Goal: Ask a question

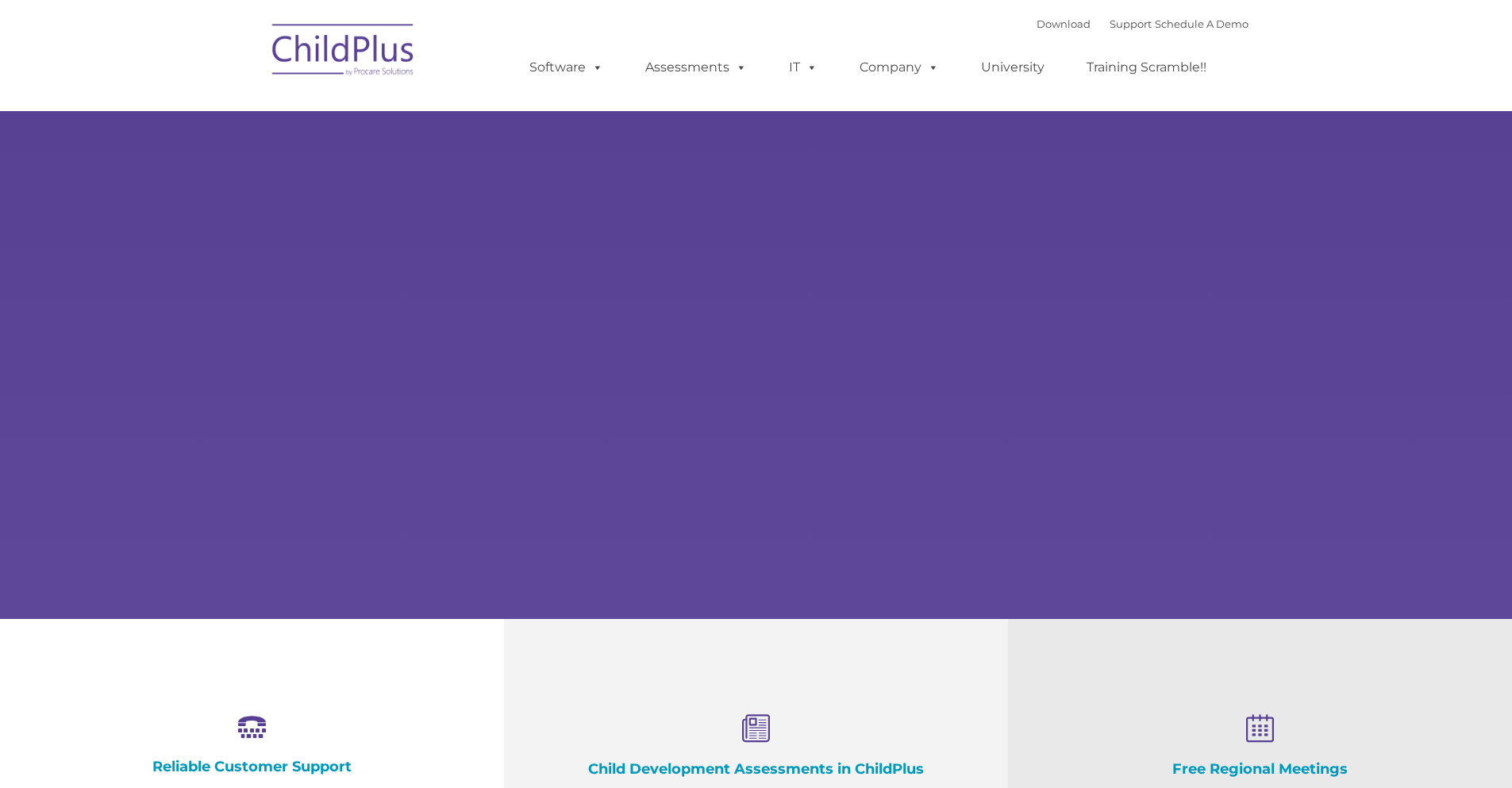
select select "MEDIUM"
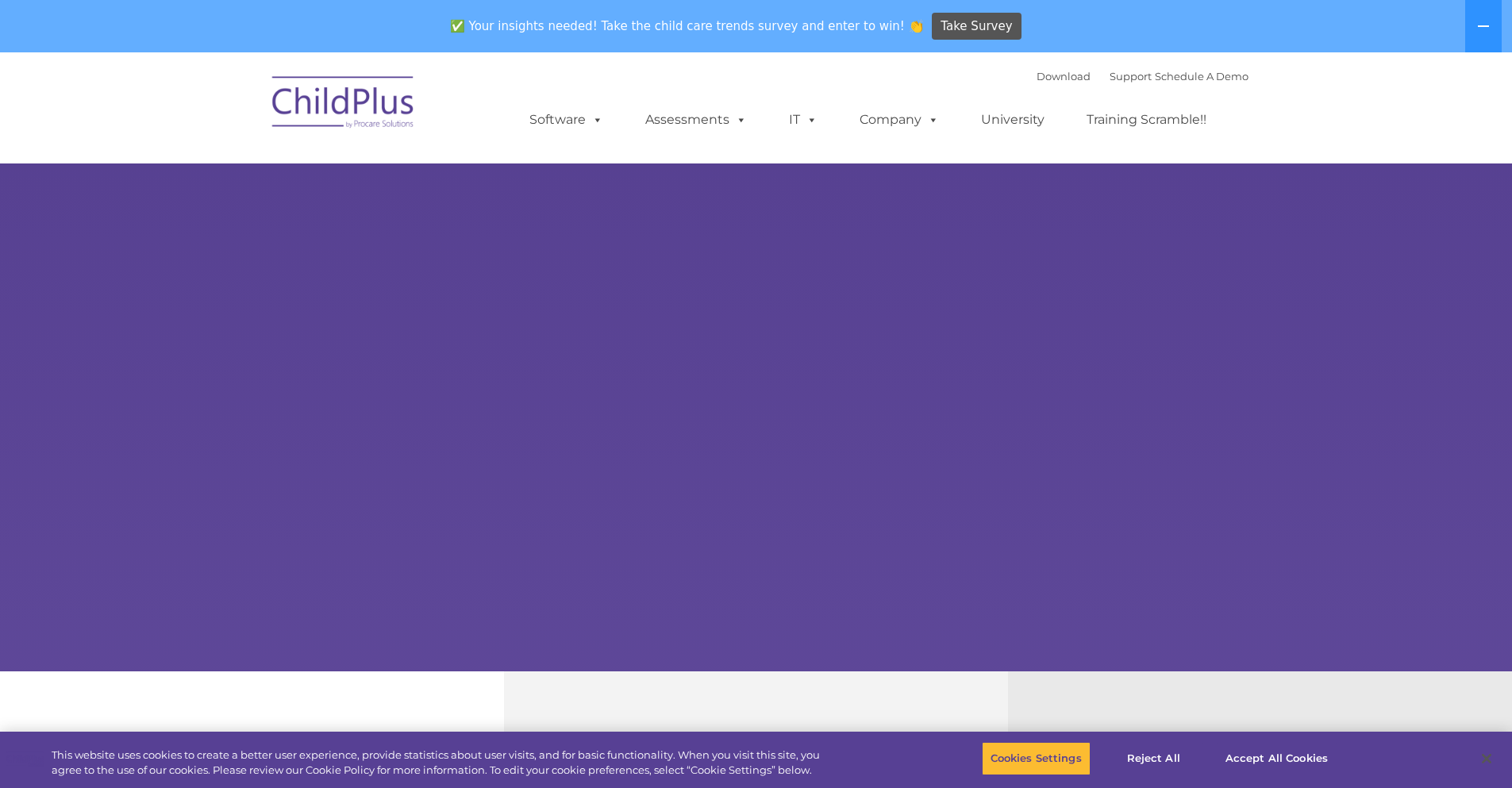
scroll to position [1531, 0]
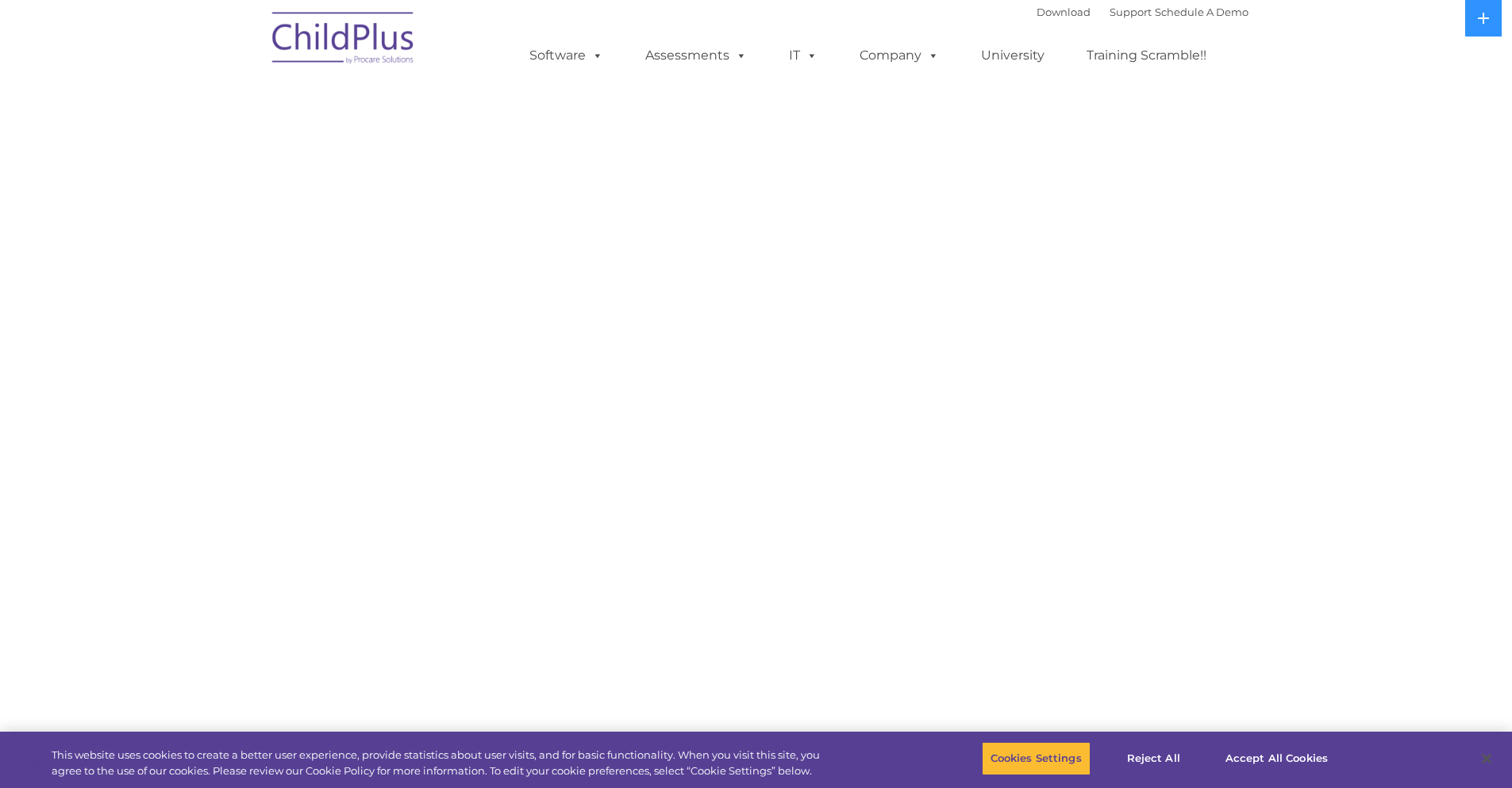
select select "MEDIUM"
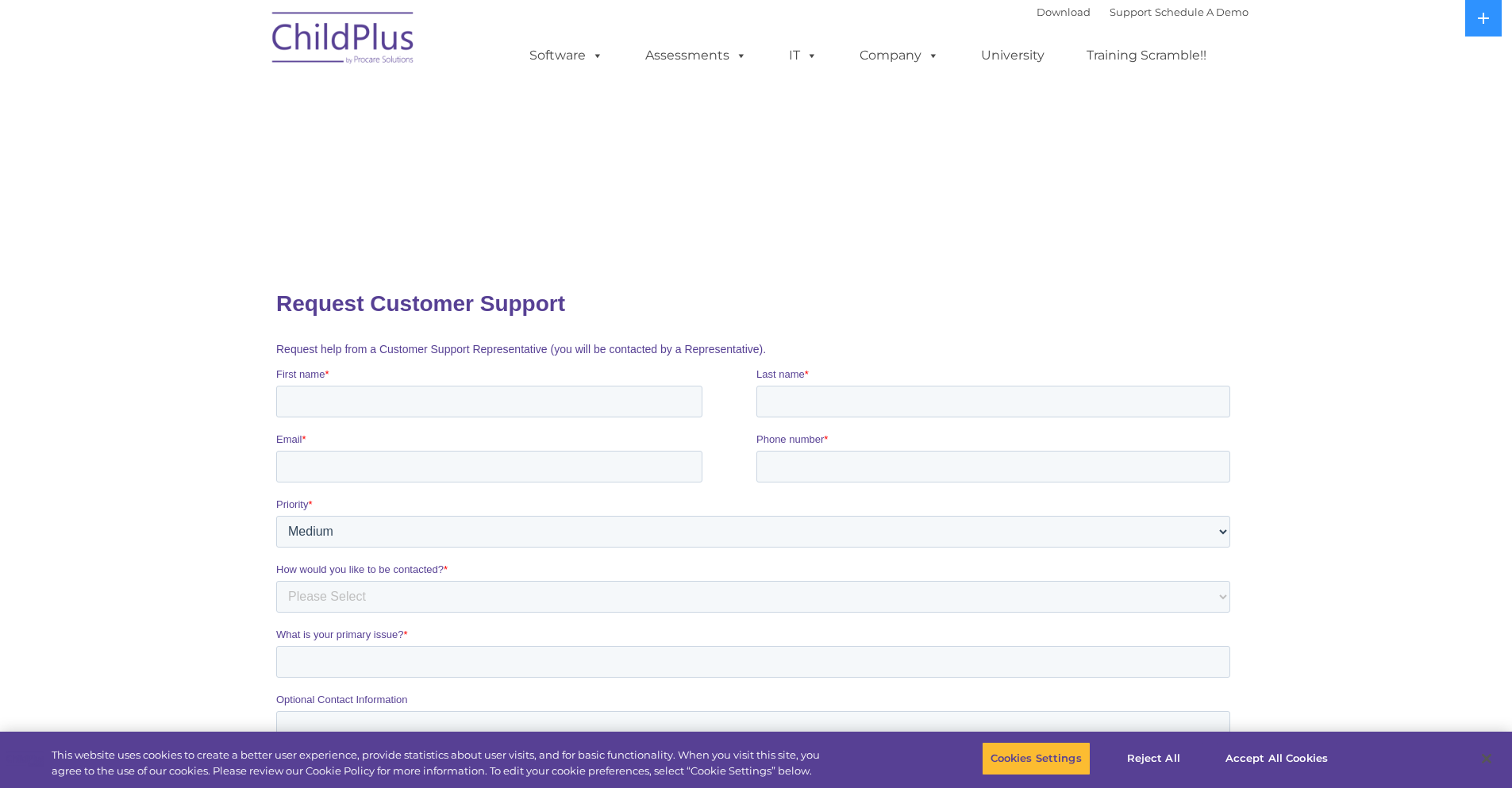
scroll to position [575, 0]
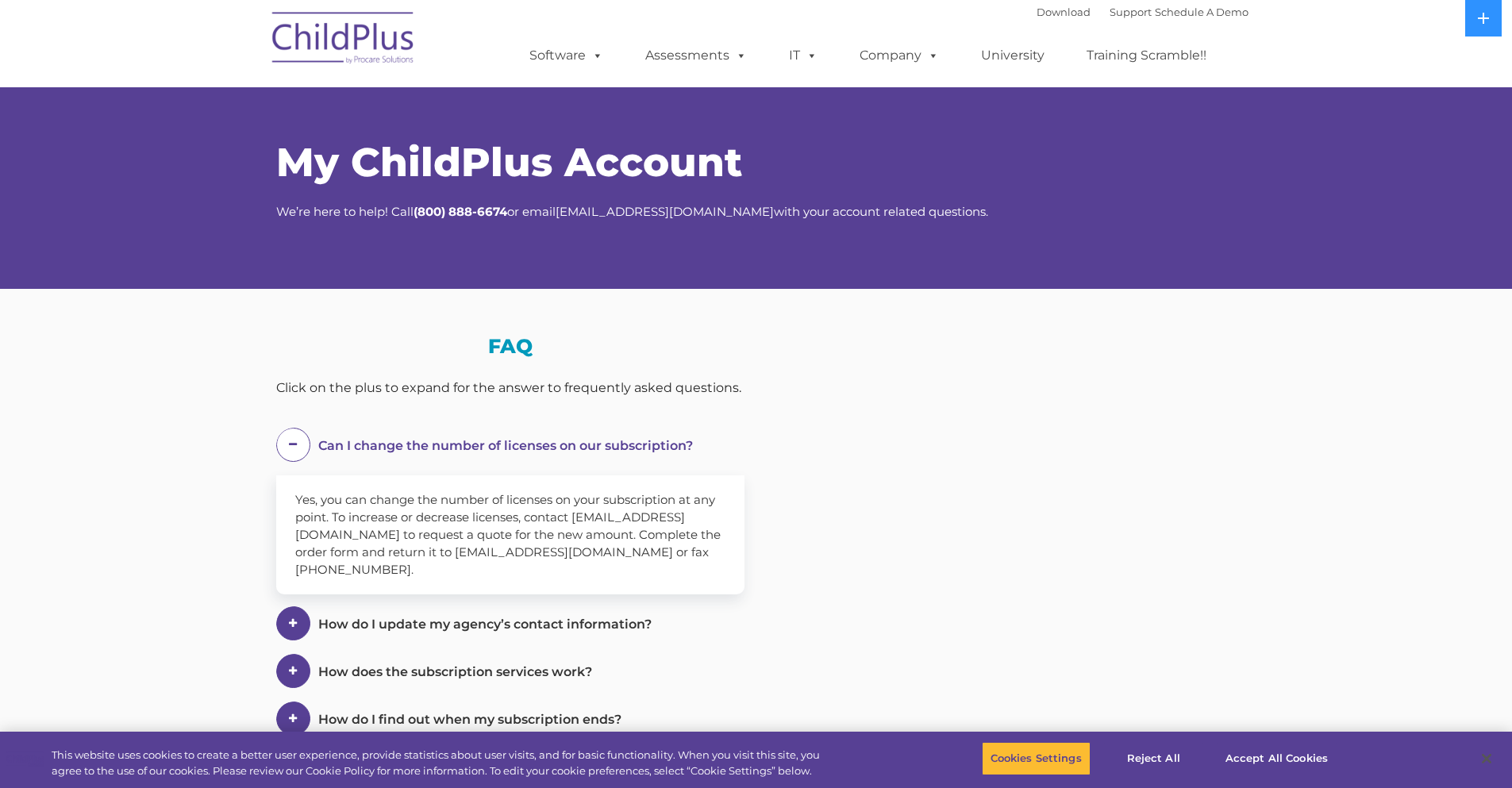
select select "MEDIUM"
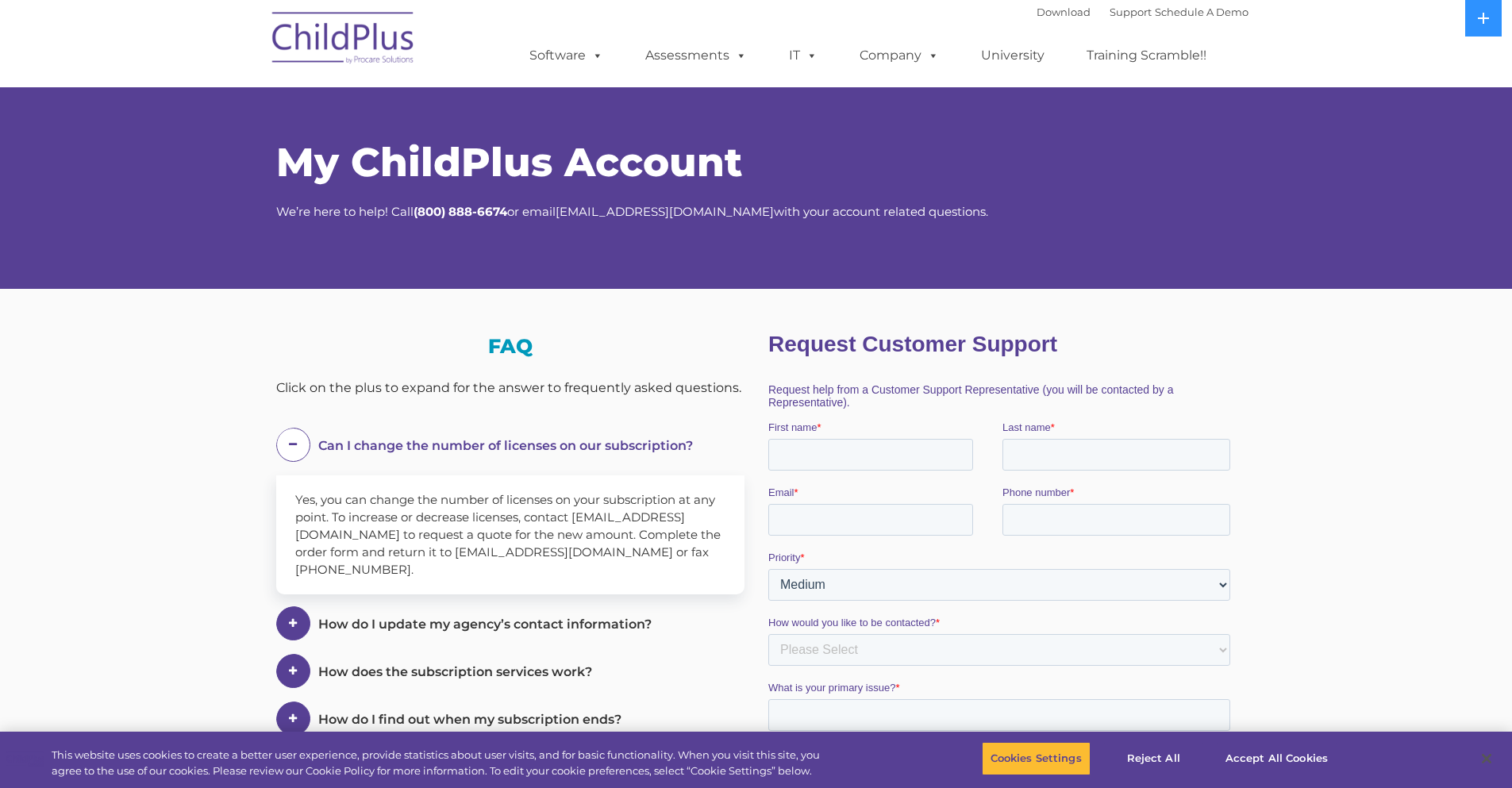
scroll to position [723, 0]
